Goal: Check status: Check status

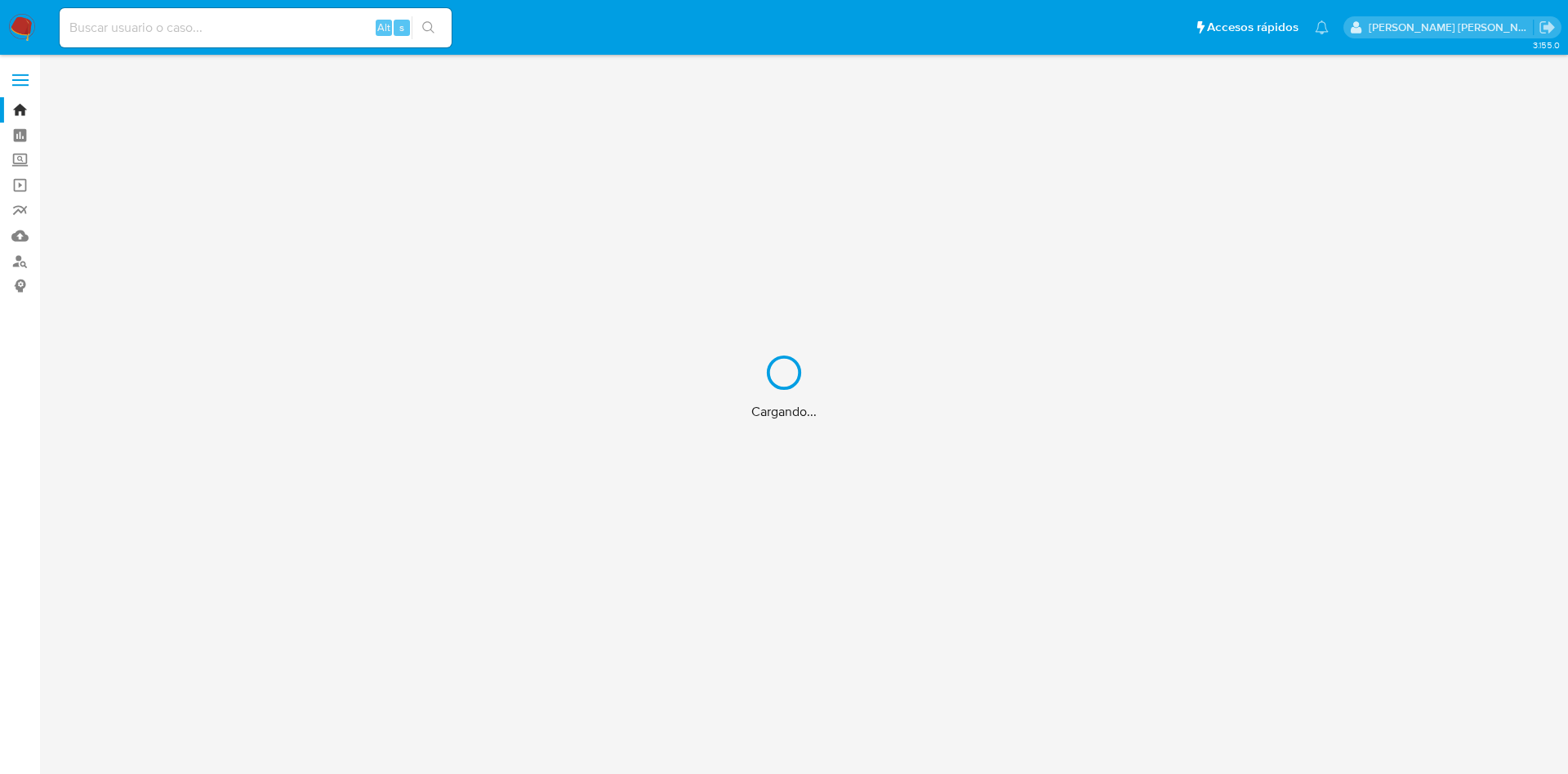
click at [155, 27] on div "Cargando..." at bounding box center [784, 387] width 1568 height 774
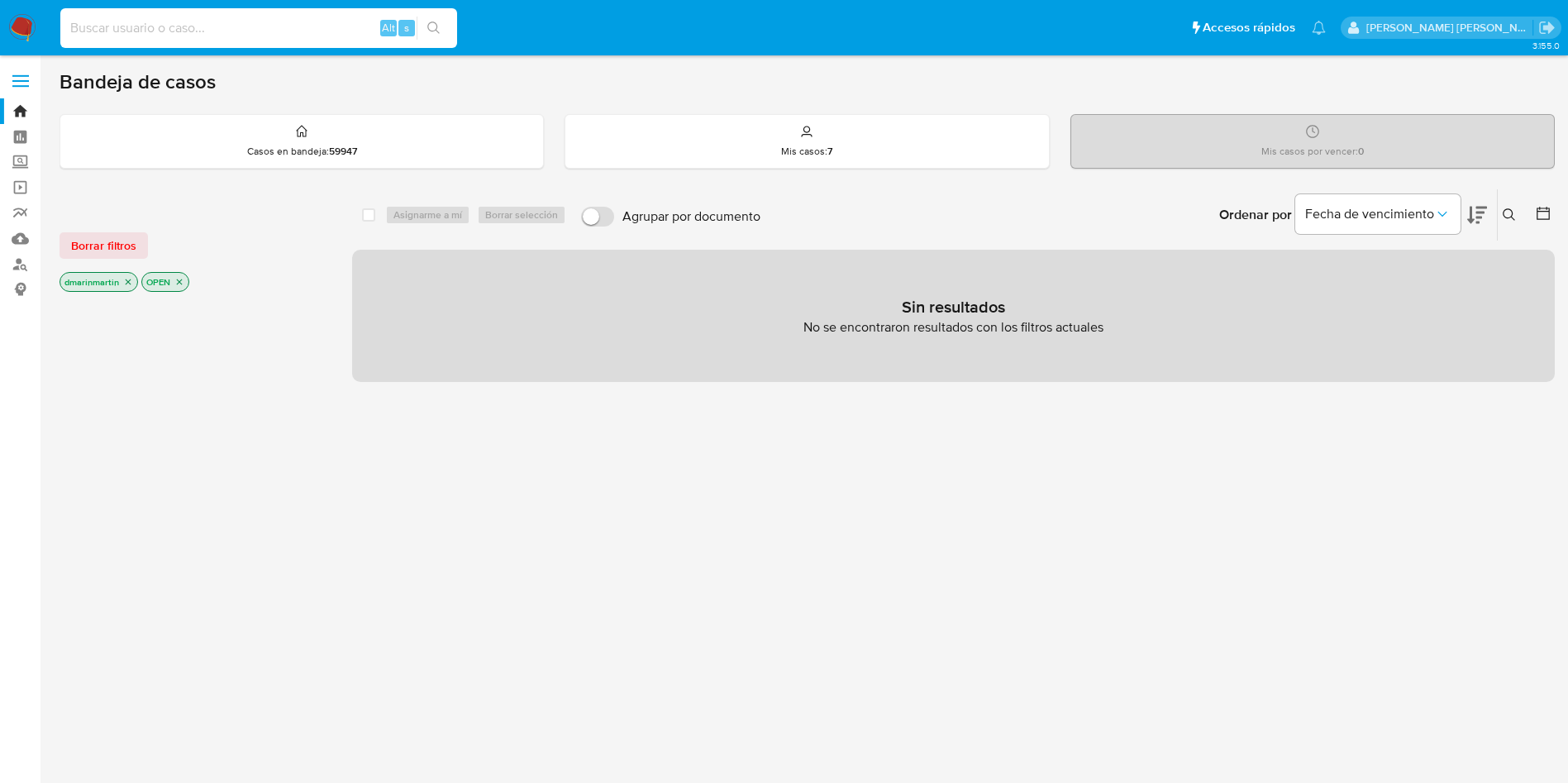
click at [138, 33] on input at bounding box center [259, 28] width 397 height 22
paste input "1973857452"
type input "1973857452"
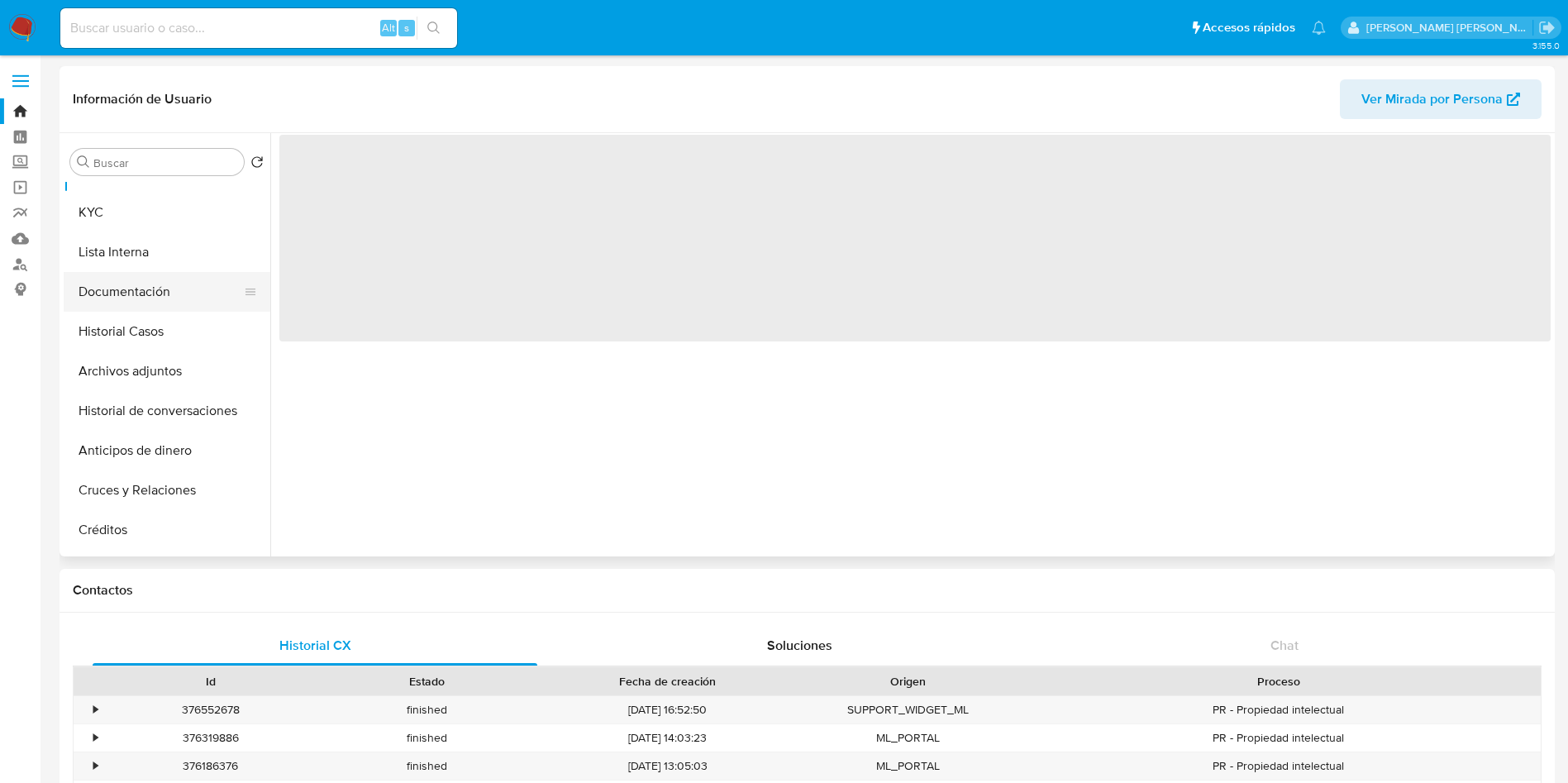
scroll to position [30, 0]
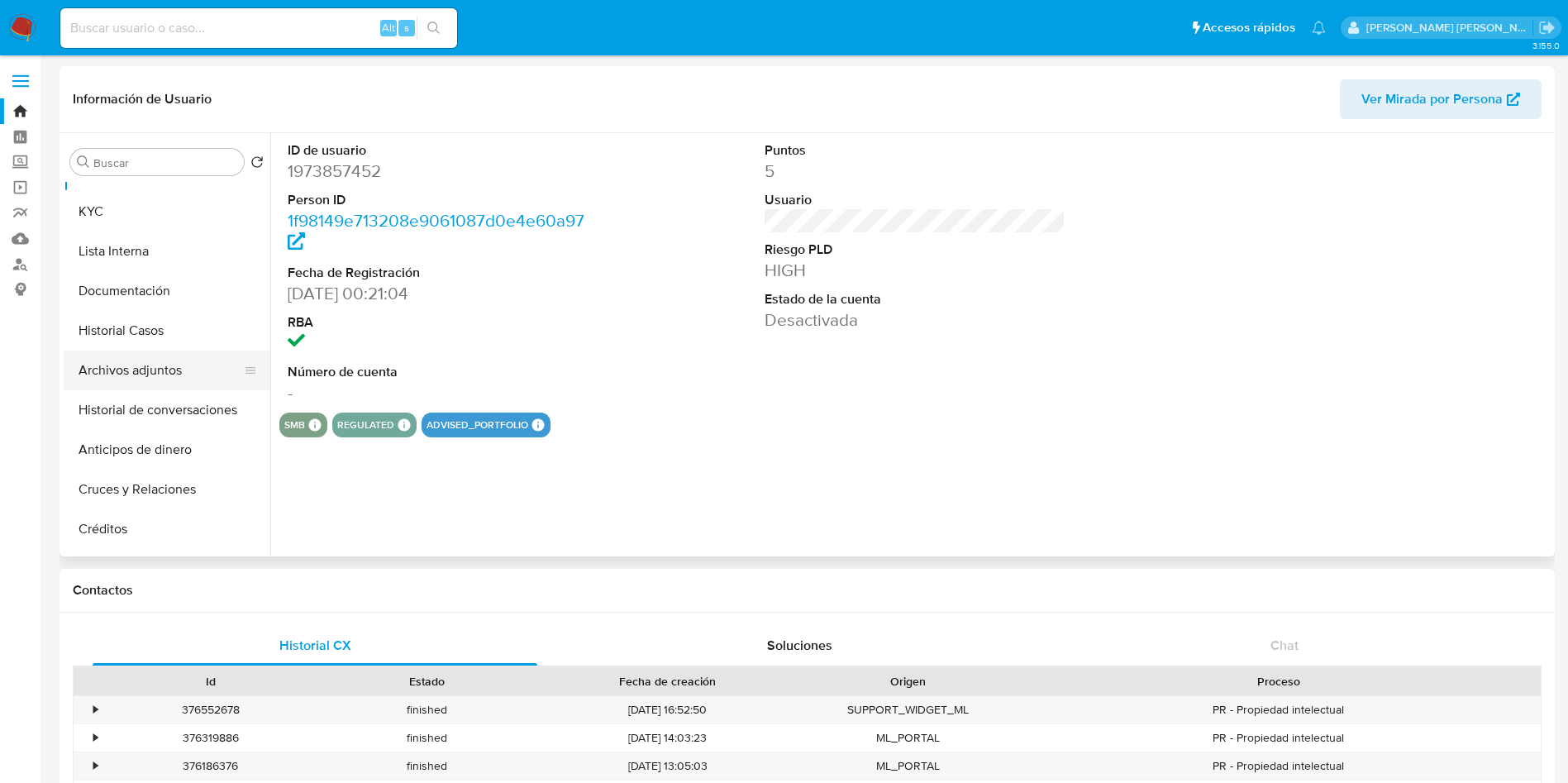
click at [148, 363] on button "Archivos adjuntos" at bounding box center [161, 370] width 193 height 40
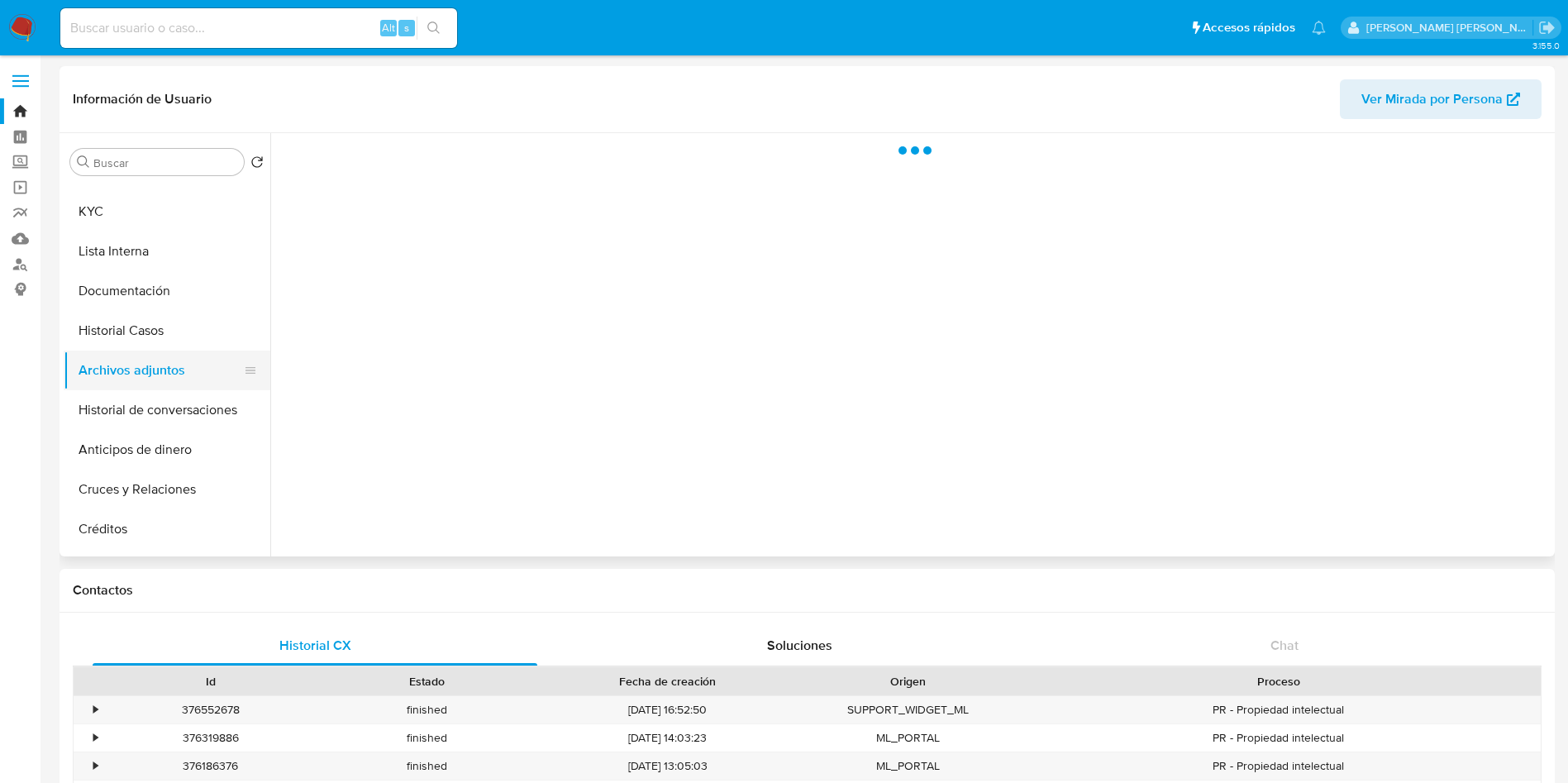
select select "10"
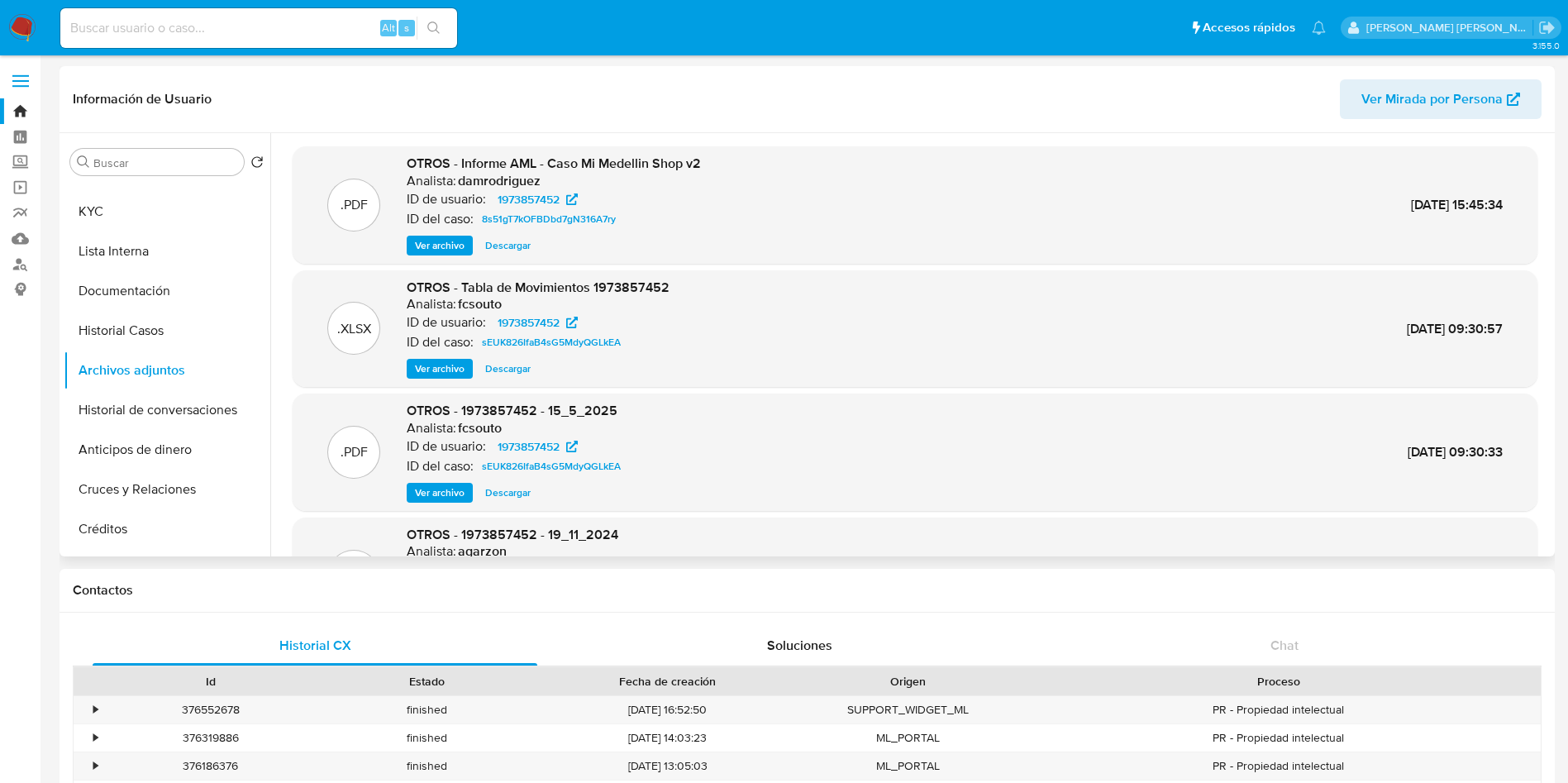
click at [438, 250] on span "Ver archivo" at bounding box center [439, 245] width 50 height 16
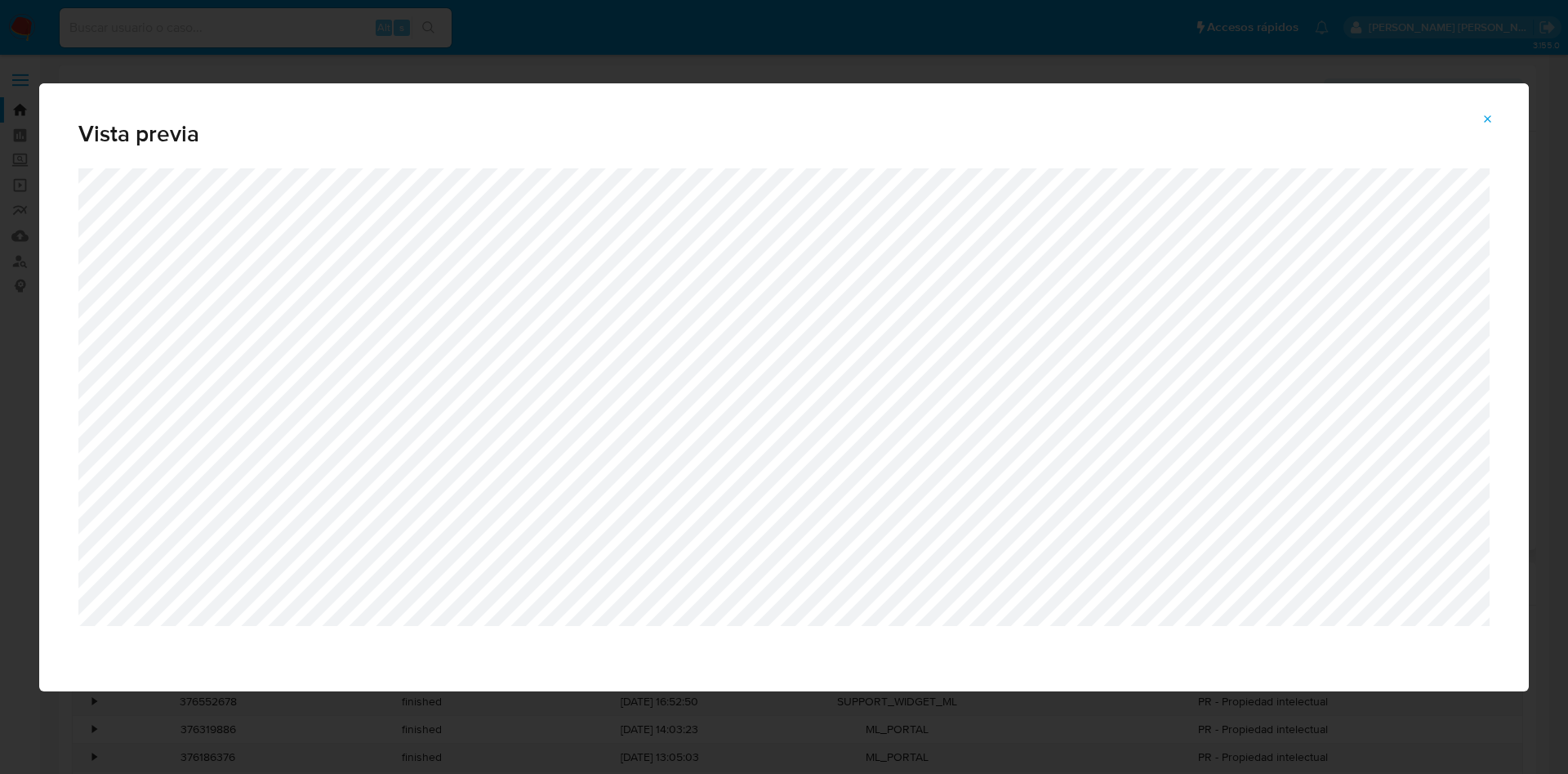
click at [716, 69] on div "Vista previa" at bounding box center [784, 387] width 1568 height 774
click at [1478, 121] on button "Attachment preview" at bounding box center [1488, 119] width 36 height 26
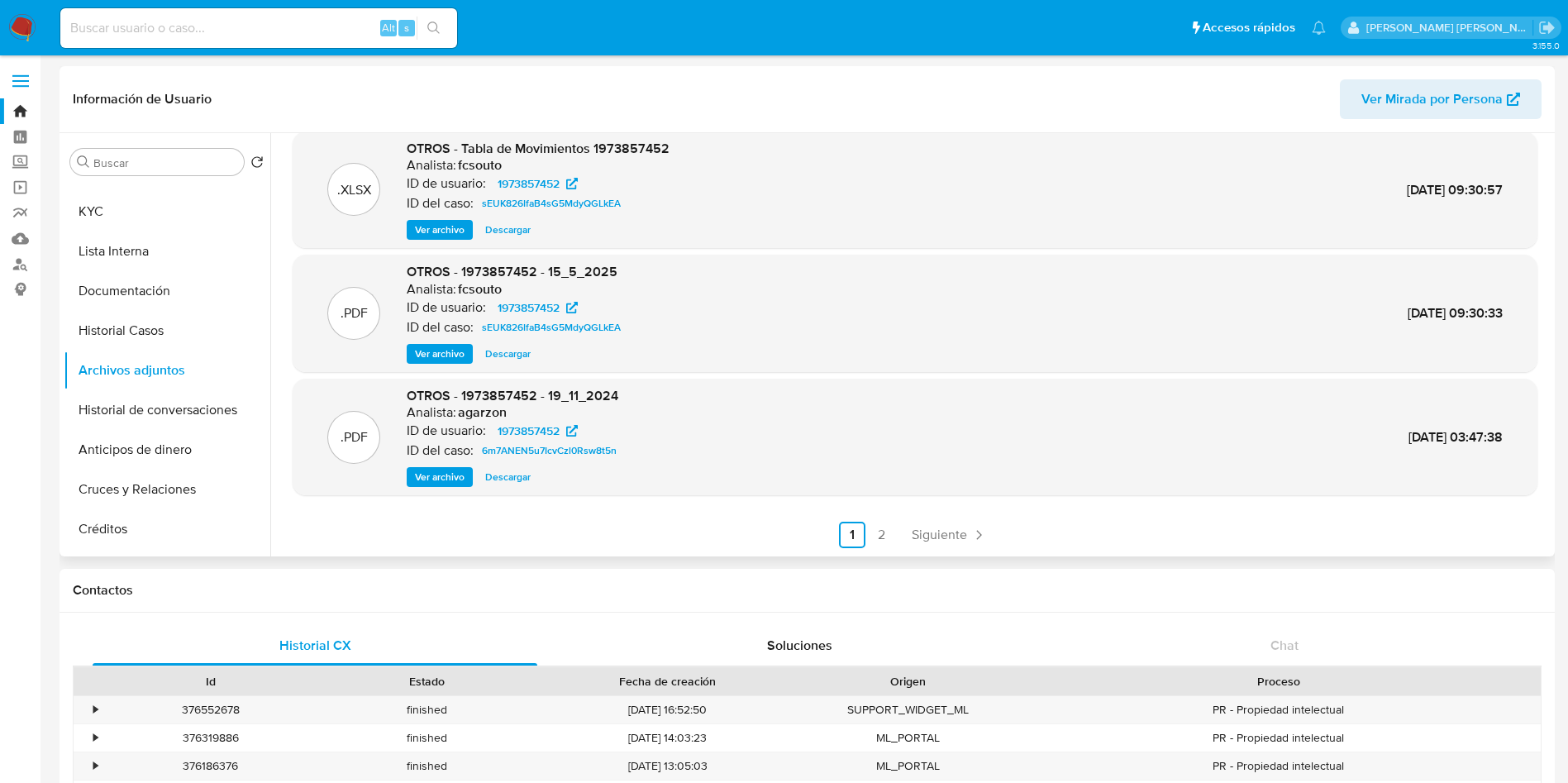
scroll to position [52, 0]
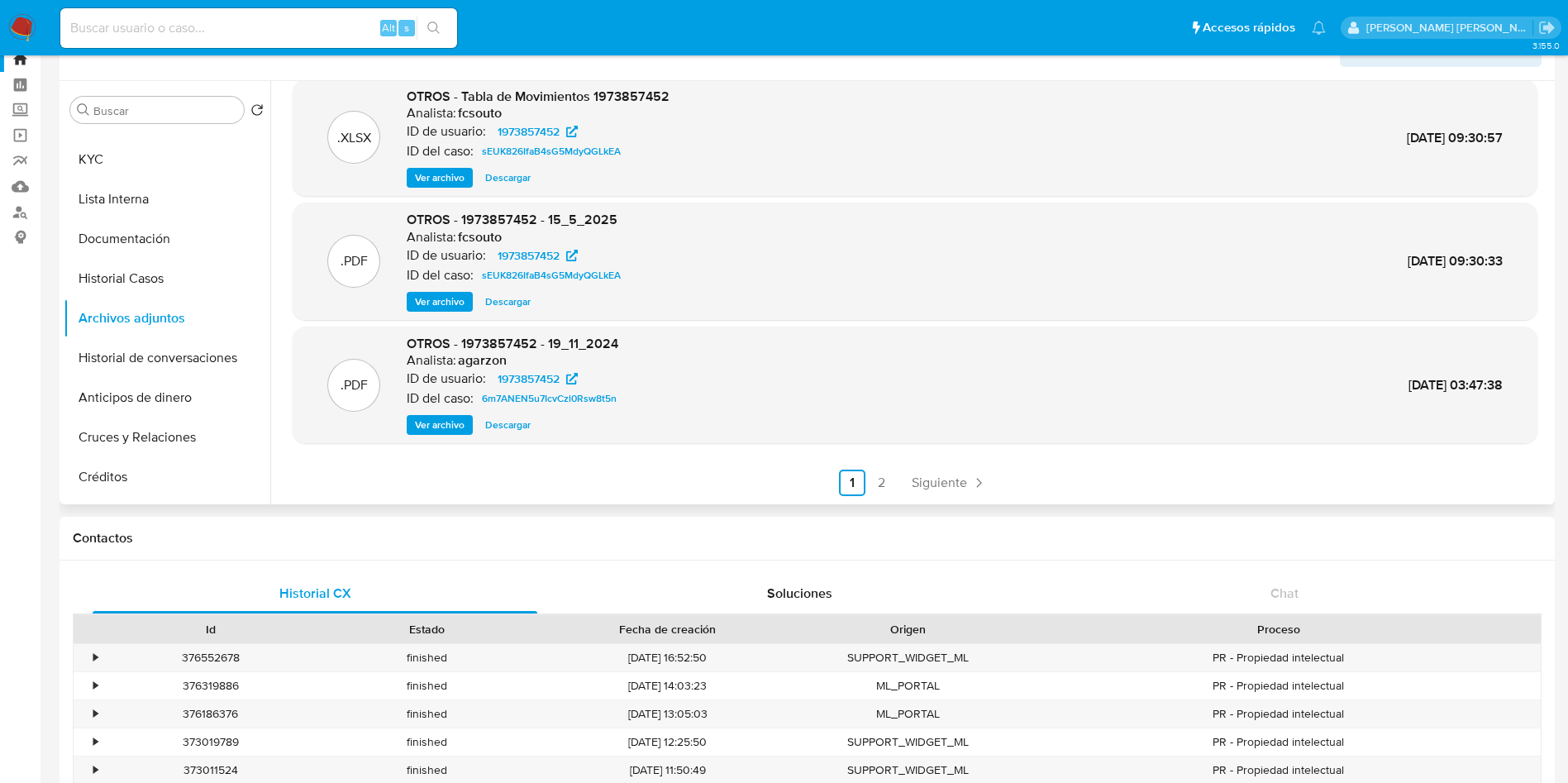
click at [438, 430] on span "Ver archivo" at bounding box center [439, 425] width 50 height 16
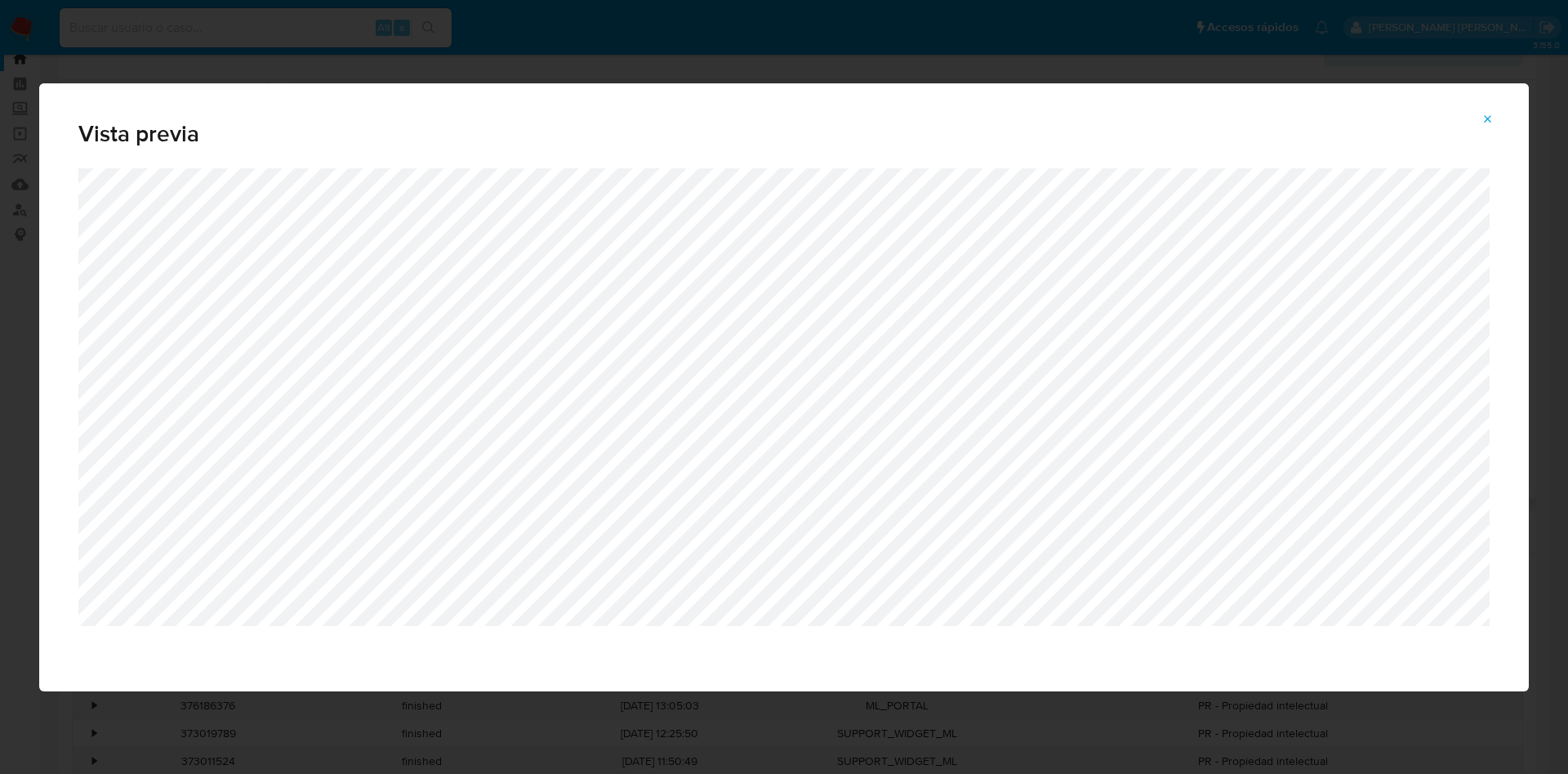
click at [1490, 122] on icon "Attachment preview" at bounding box center [1488, 119] width 13 height 13
